Goal: Transaction & Acquisition: Purchase product/service

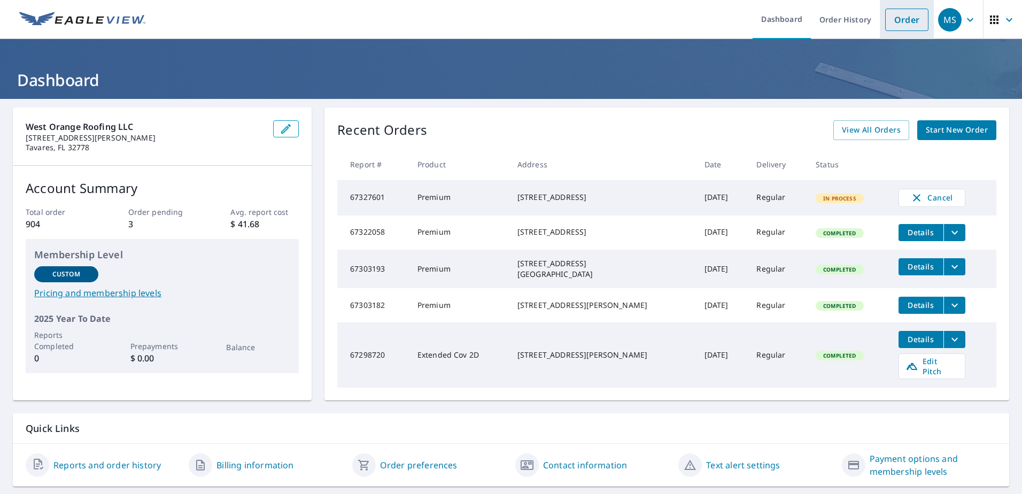
click at [895, 17] on link "Order" at bounding box center [907, 20] width 43 height 22
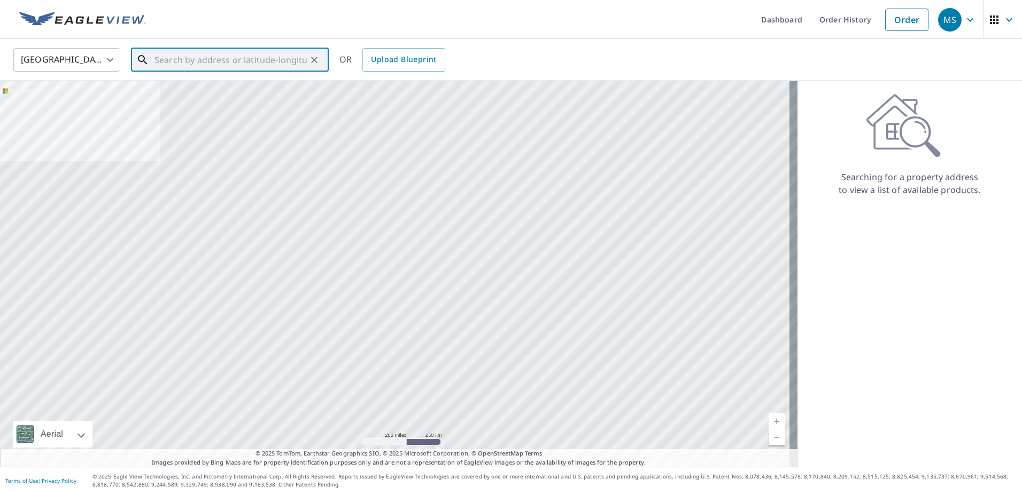
click at [215, 61] on input "text" at bounding box center [231, 60] width 152 height 30
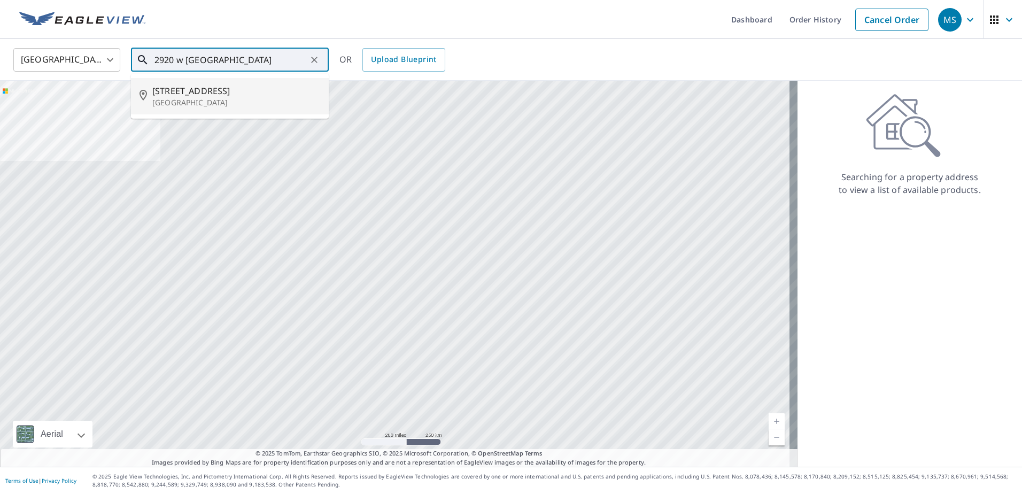
click at [236, 99] on p "[GEOGRAPHIC_DATA]" at bounding box center [236, 102] width 168 height 11
type input "[STREET_ADDRESS]"
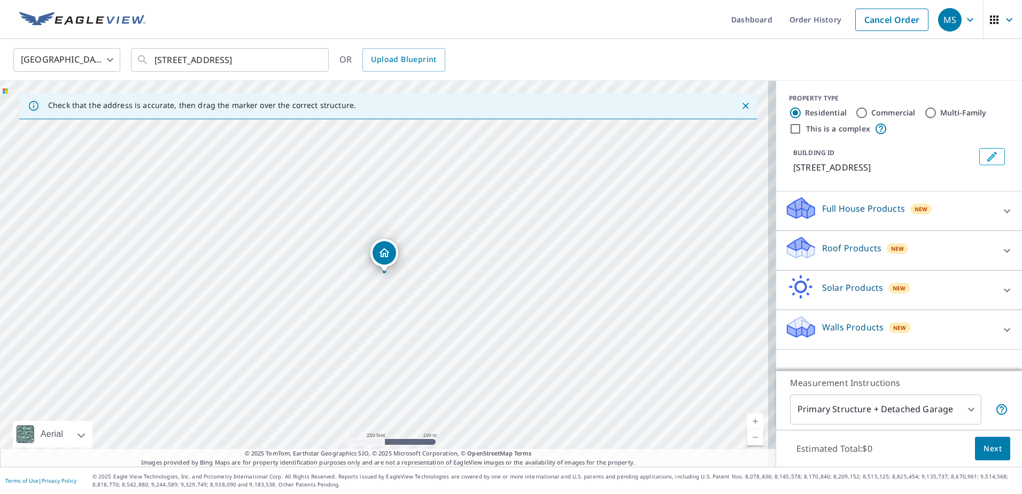
click at [749, 421] on link "Current Level 17, Zoom In" at bounding box center [756, 421] width 16 height 16
click at [749, 421] on link "Current Level 17.71574910825651, Zoom In" at bounding box center [756, 421] width 16 height 16
click at [749, 421] on link "Current Level 18.45817288118542, Zoom In Disabled" at bounding box center [756, 421] width 16 height 16
click at [749, 421] on link "Current Level 20, Zoom In Disabled" at bounding box center [756, 421] width 16 height 16
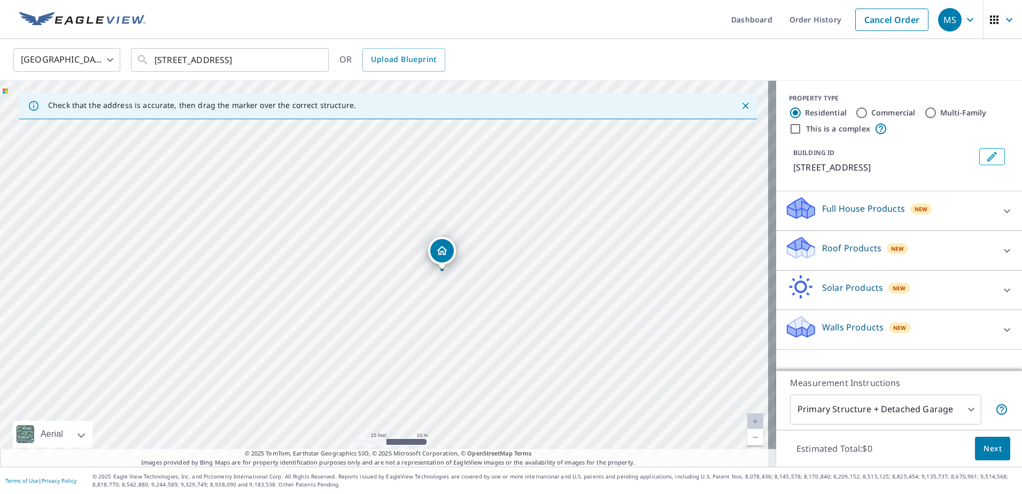
drag, startPoint x: 390, startPoint y: 251, endPoint x: 448, endPoint y: 249, distance: 57.8
drag, startPoint x: 384, startPoint y: 248, endPoint x: 336, endPoint y: 248, distance: 48.1
drag, startPoint x: 384, startPoint y: 249, endPoint x: 475, endPoint y: 253, distance: 90.5
drag, startPoint x: 383, startPoint y: 250, endPoint x: 283, endPoint y: 253, distance: 100.6
